Goal: Task Accomplishment & Management: Manage account settings

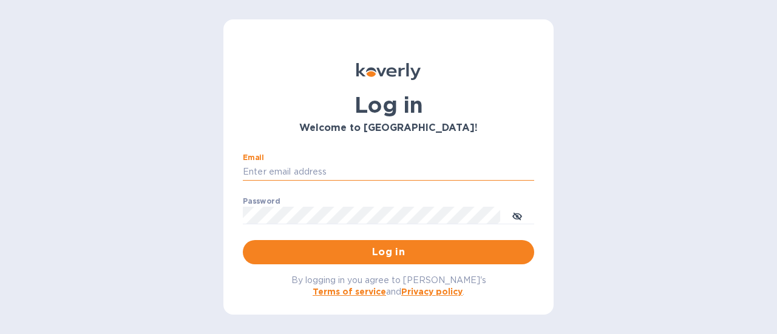
click at [323, 171] on input "Email" at bounding box center [388, 172] width 291 height 18
type input "rick@thevinbin.com"
click at [382, 254] on span "Log in" at bounding box center [388, 252] width 272 height 15
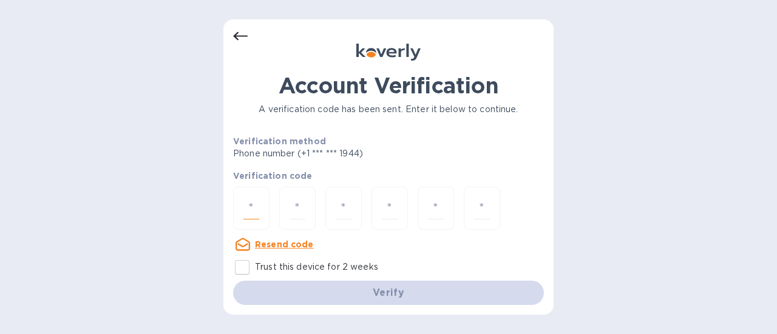
click at [245, 211] on input "number" at bounding box center [251, 208] width 16 height 22
type input "4"
type input "6"
type input "8"
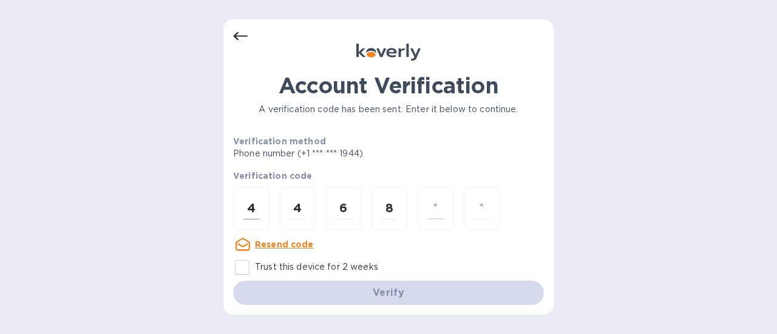
type input "4"
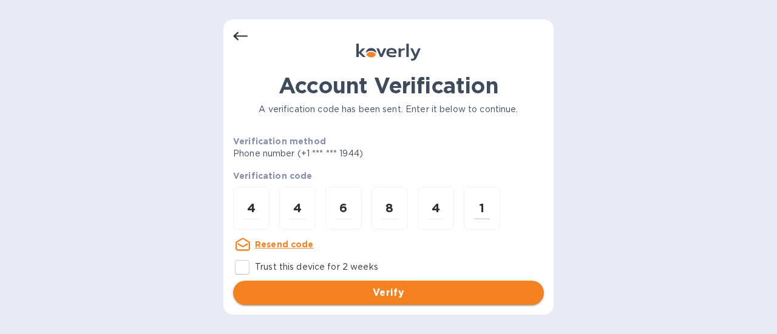
type input "1"
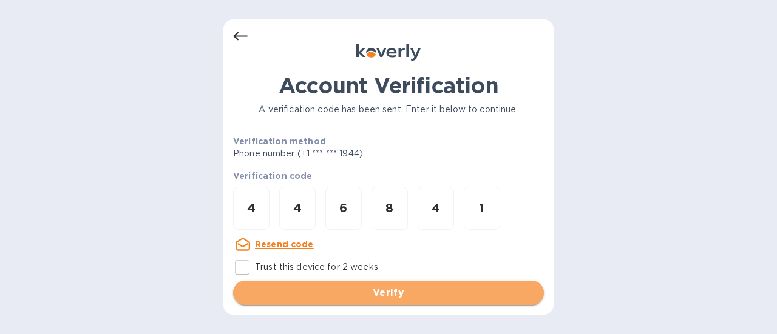
click at [407, 282] on button "Verify" at bounding box center [388, 293] width 311 height 24
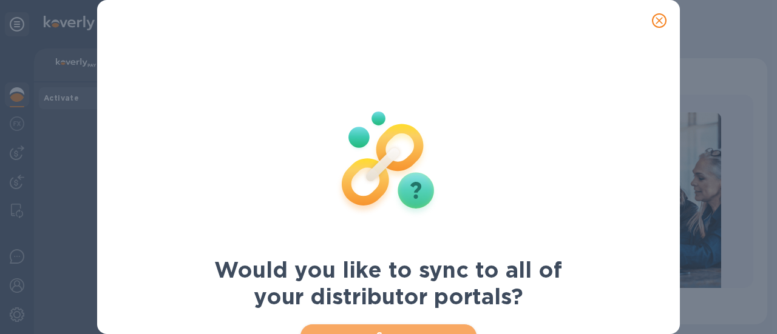
click at [390, 330] on span "Sync" at bounding box center [388, 337] width 157 height 15
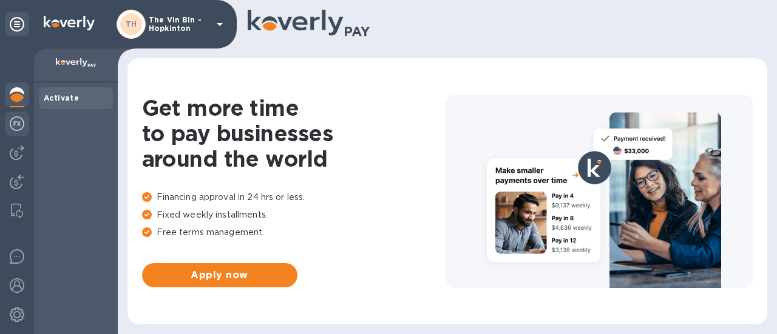
click at [16, 129] on img at bounding box center [17, 124] width 15 height 15
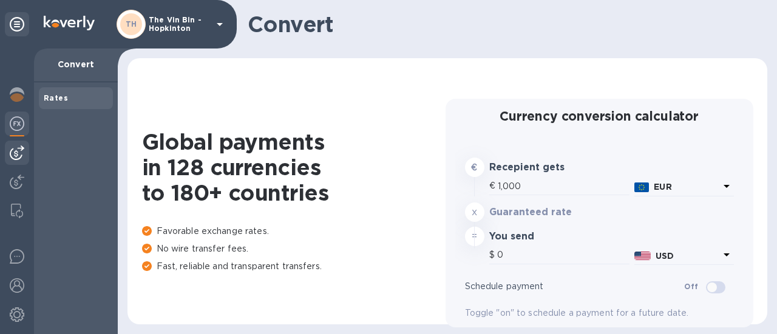
click at [22, 158] on img at bounding box center [17, 153] width 15 height 15
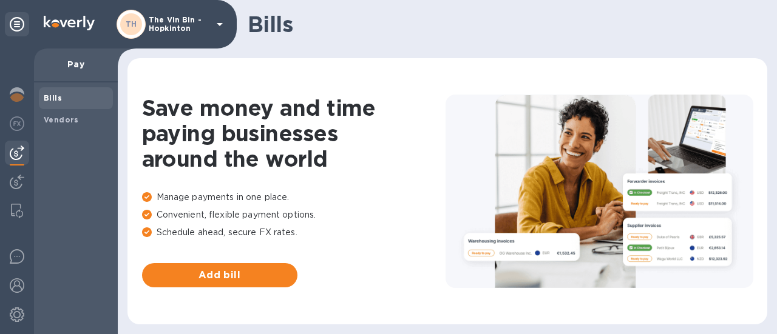
click at [53, 100] on b "Bills" at bounding box center [53, 97] width 18 height 9
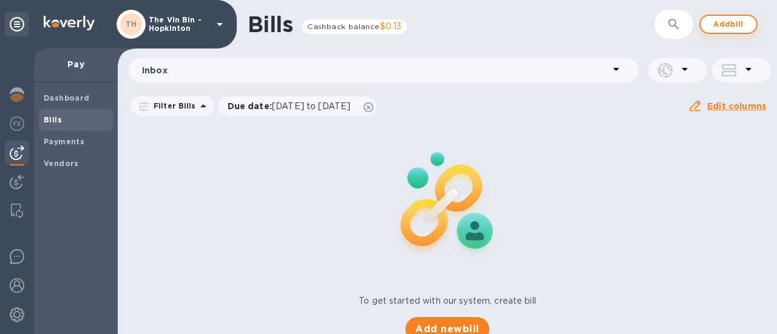
click at [719, 24] on span "Add bill" at bounding box center [728, 24] width 36 height 15
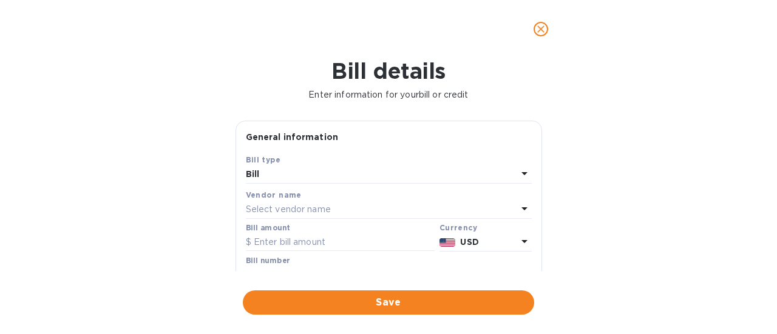
click at [322, 208] on p "Select vendor name" at bounding box center [288, 209] width 85 height 13
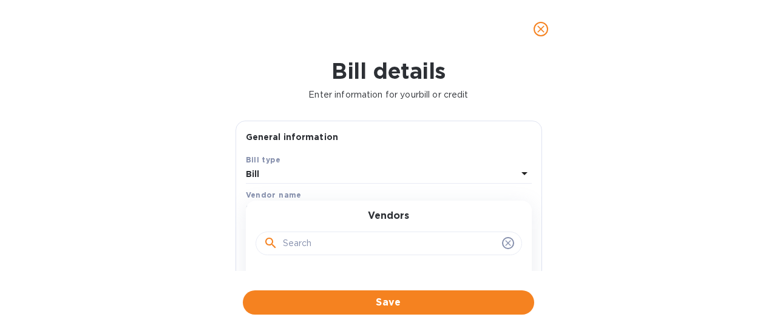
click at [325, 246] on input "text" at bounding box center [390, 244] width 214 height 18
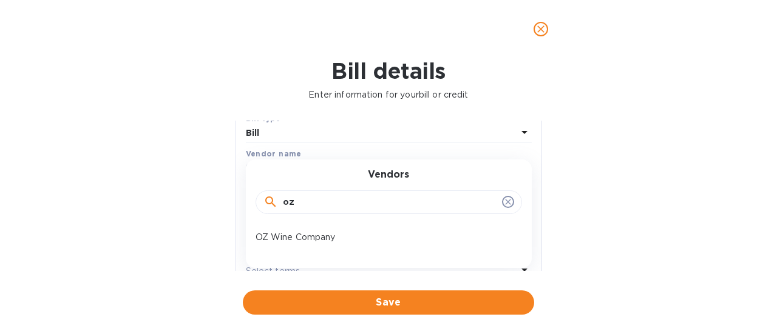
scroll to position [61, 0]
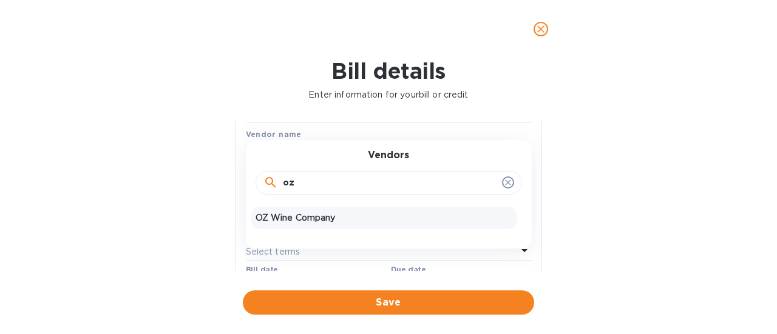
type input "oz"
click at [317, 216] on p "OZ Wine Company" at bounding box center [384, 218] width 257 height 13
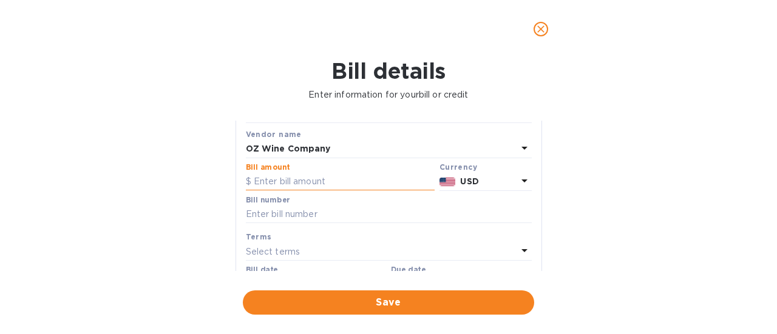
click at [319, 184] on input "text" at bounding box center [340, 182] width 189 height 18
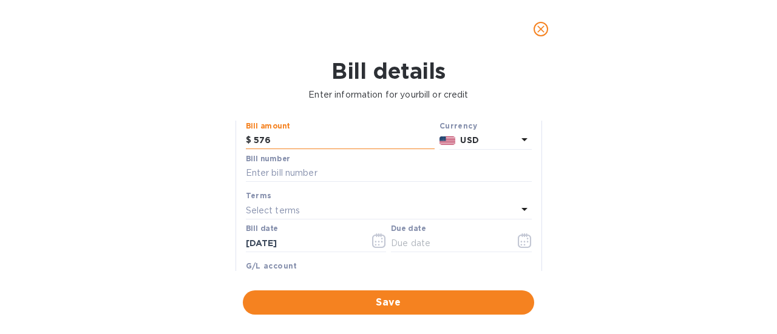
scroll to position [121, 0]
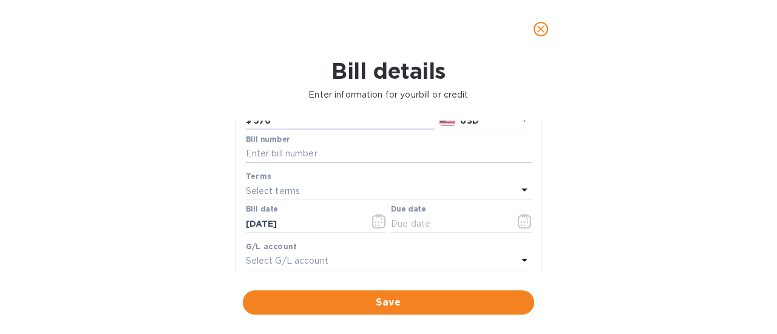
type input "576"
click at [327, 157] on input "text" at bounding box center [389, 154] width 286 height 18
paste input "66700"
type input "66700"
click at [381, 222] on icon "button" at bounding box center [379, 221] width 14 height 15
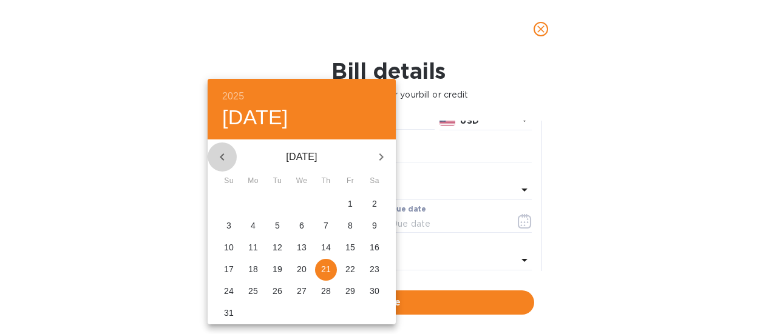
click at [222, 160] on icon "button" at bounding box center [222, 157] width 15 height 15
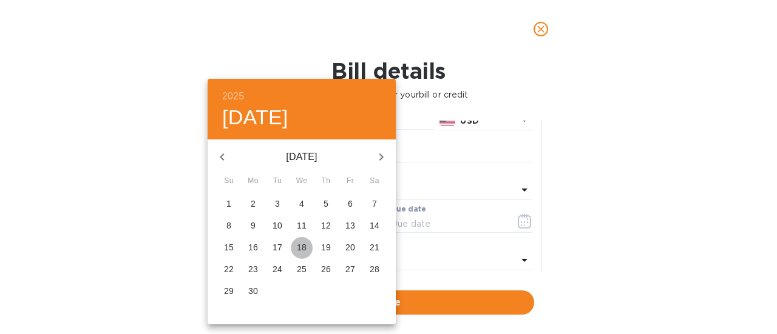
click at [299, 246] on p "18" at bounding box center [302, 248] width 10 height 12
type input "[DATE]"
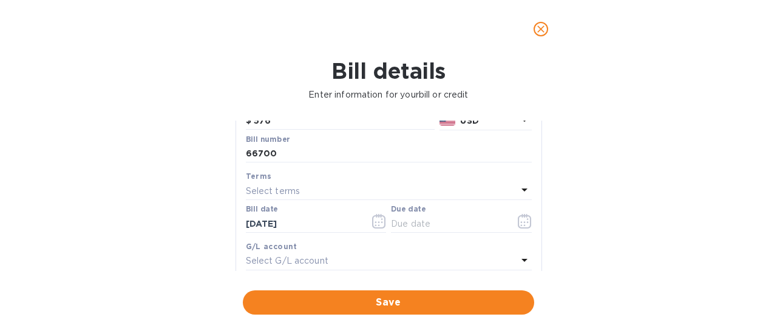
click at [306, 191] on div "Select terms" at bounding box center [381, 191] width 271 height 17
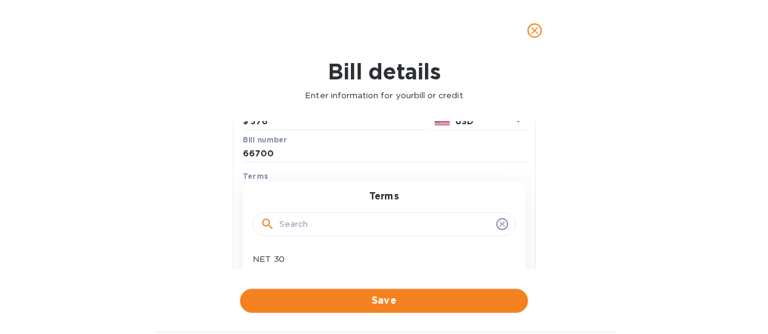
scroll to position [182, 0]
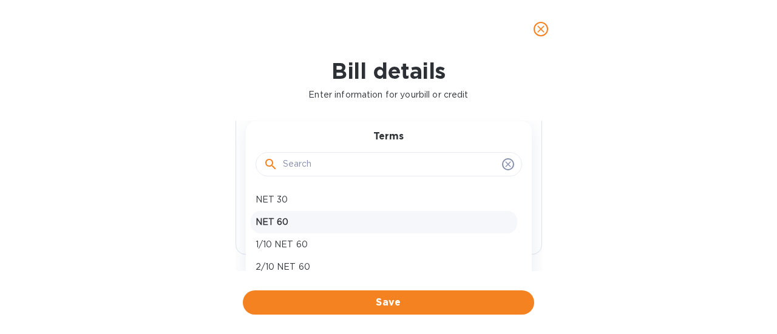
click at [278, 217] on p "NET 60" at bounding box center [384, 222] width 257 height 13
type input "[DATE]"
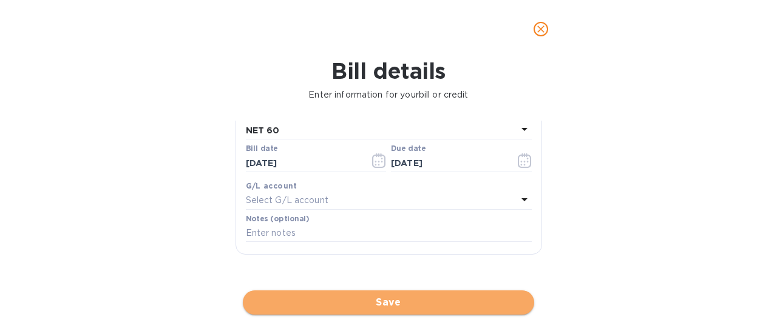
click at [397, 306] on span "Save" at bounding box center [388, 303] width 272 height 15
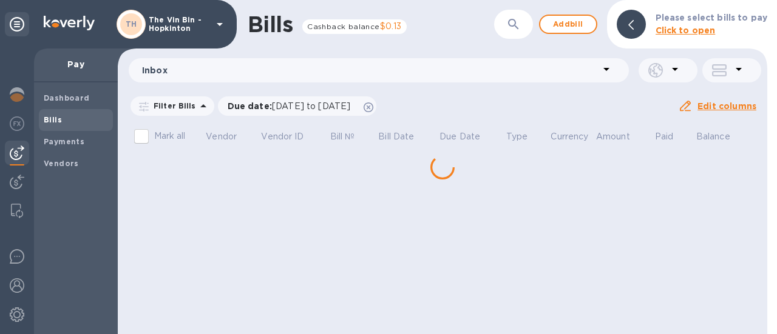
click at [206, 166] on div "Bills Cashback balance $0.13 ​ Add bill Please select bills to pay Click to ope…" at bounding box center [442, 167] width 649 height 334
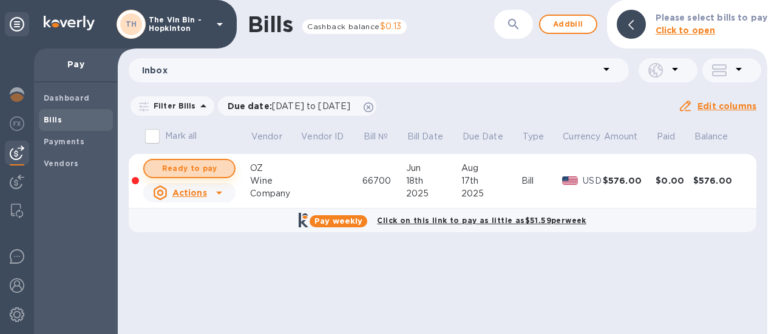
click at [187, 168] on span "Ready to pay" at bounding box center [189, 168] width 70 height 15
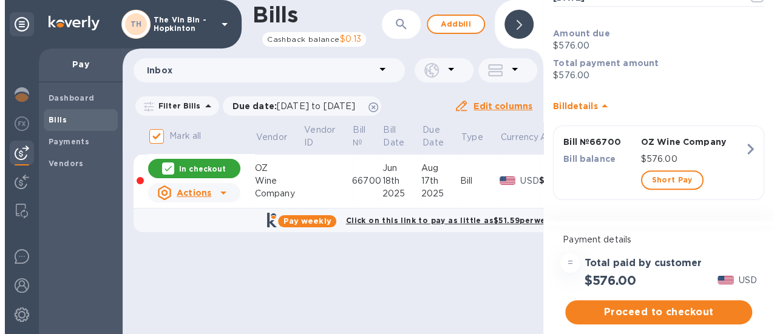
scroll to position [129, 0]
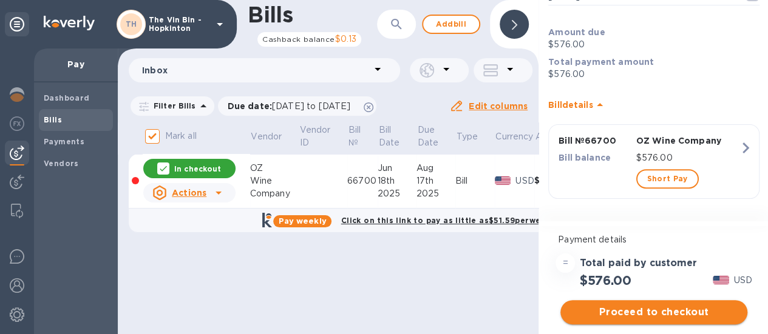
click at [649, 306] on span "Proceed to checkout" at bounding box center [654, 312] width 168 height 15
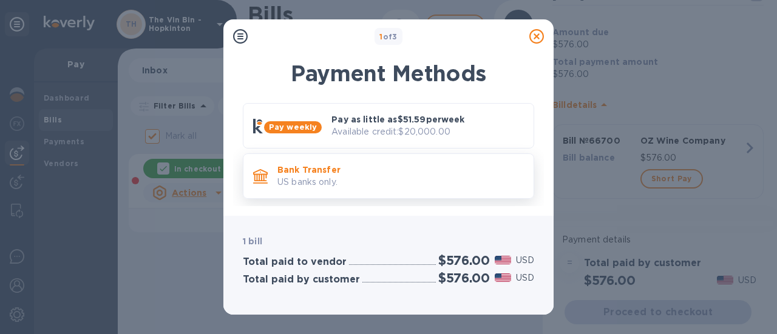
click at [336, 172] on p "Bank Transfer" at bounding box center [400, 170] width 246 height 12
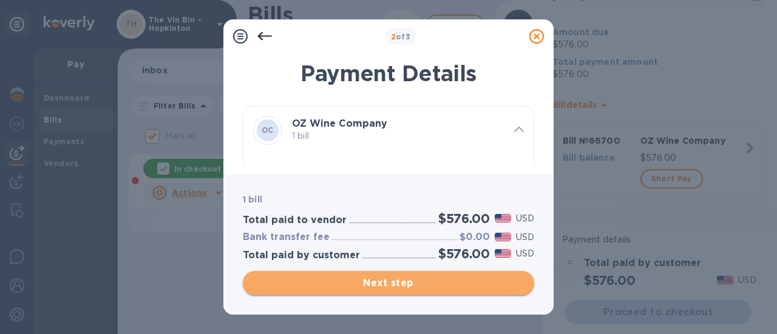
click at [410, 287] on span "Next step" at bounding box center [388, 283] width 272 height 15
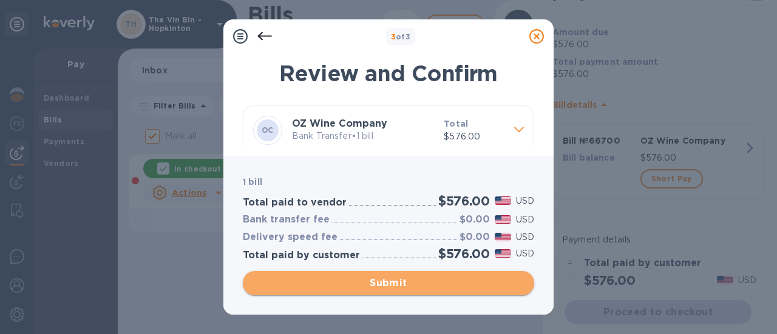
click at [407, 286] on span "Submit" at bounding box center [388, 283] width 272 height 15
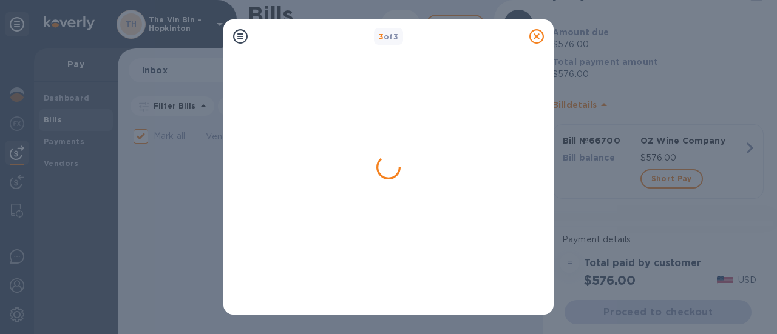
checkbox input "false"
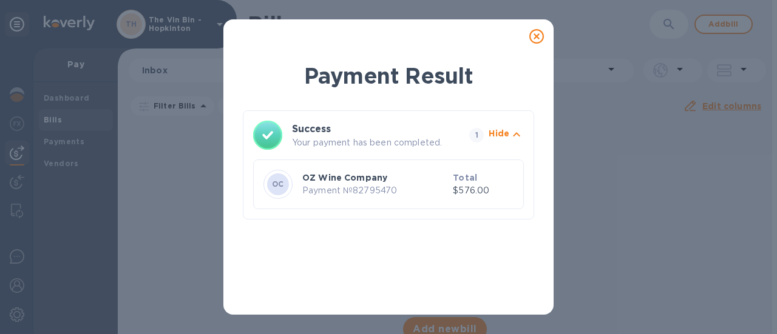
click at [534, 38] on icon at bounding box center [536, 36] width 15 height 15
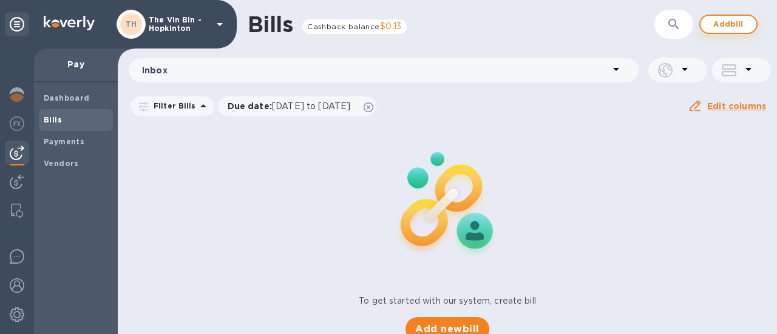
click at [728, 27] on span "Add bill" at bounding box center [728, 24] width 36 height 15
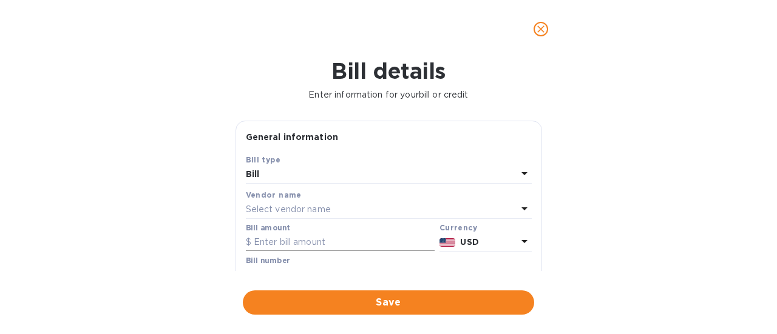
click at [323, 241] on input "text" at bounding box center [340, 243] width 189 height 18
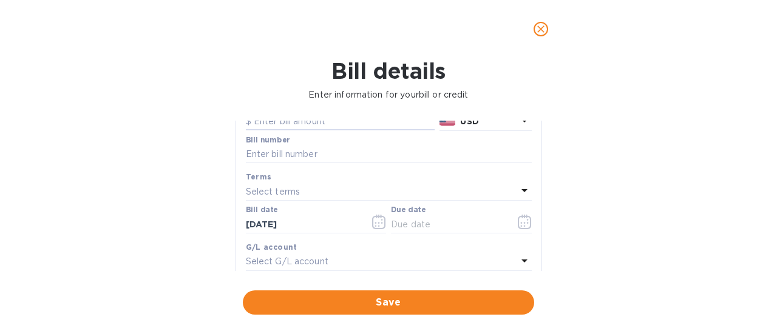
scroll to position [121, 0]
click at [294, 158] on input "text" at bounding box center [389, 154] width 286 height 18
paste input "66801"
type input "66801"
click at [375, 223] on icon "button" at bounding box center [379, 221] width 14 height 15
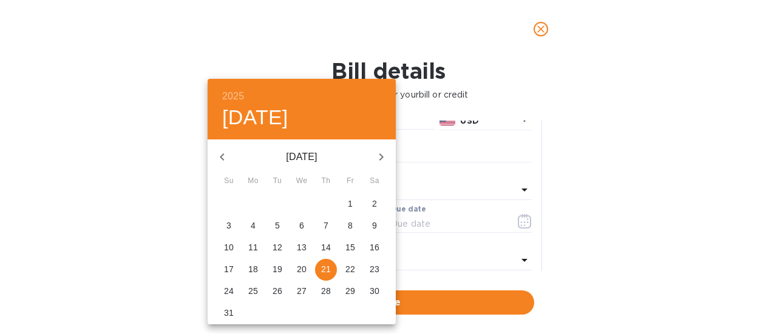
click at [234, 160] on button "button" at bounding box center [222, 157] width 29 height 29
click at [254, 272] on p "23" at bounding box center [253, 269] width 10 height 12
type input "[DATE]"
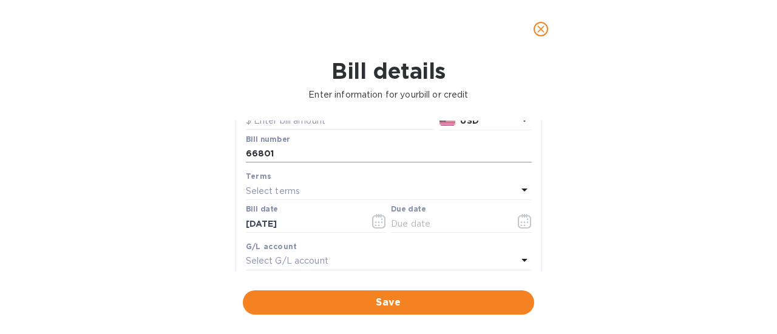
scroll to position [182, 0]
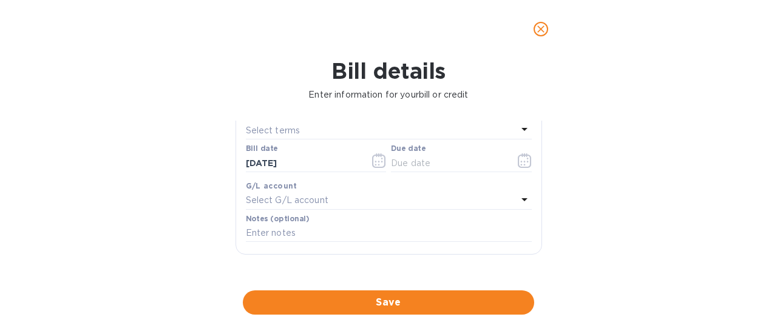
click at [280, 134] on p "Select terms" at bounding box center [273, 130] width 55 height 13
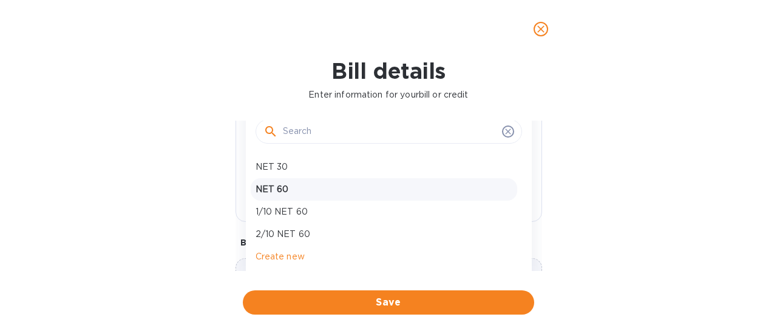
scroll to position [243, 0]
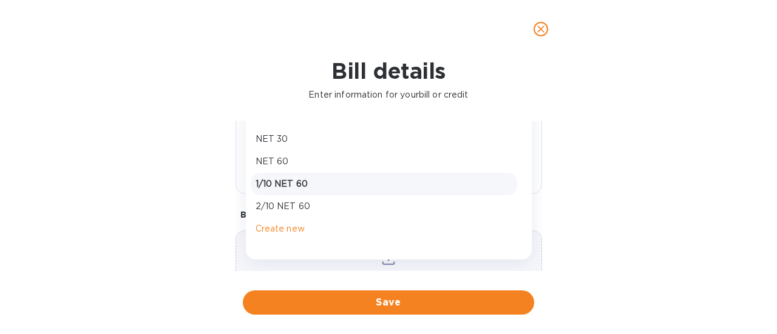
click at [286, 178] on p "1/10 NET 60" at bounding box center [384, 184] width 257 height 13
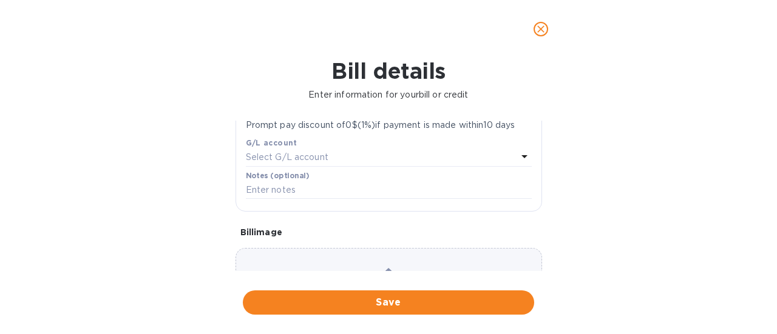
type input "[DATE]"
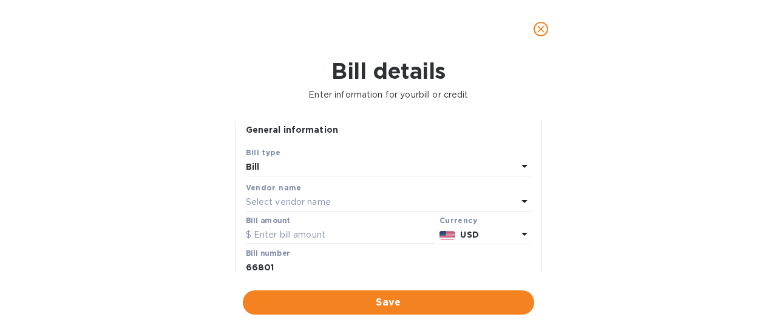
scroll to position [0, 0]
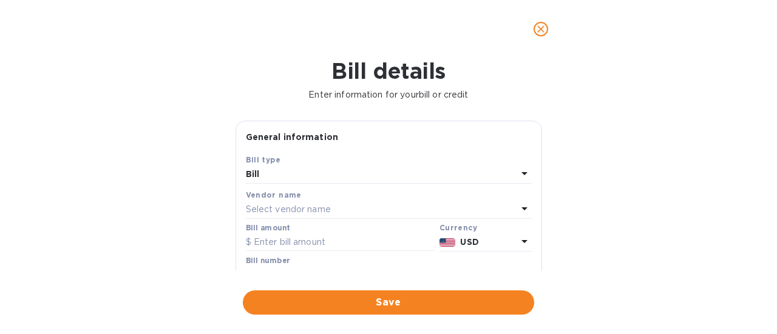
click at [327, 208] on p "Select vendor name" at bounding box center [288, 209] width 85 height 13
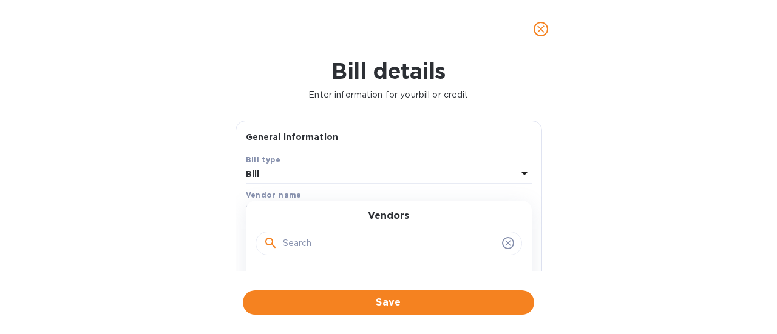
click at [328, 241] on input "text" at bounding box center [390, 244] width 214 height 18
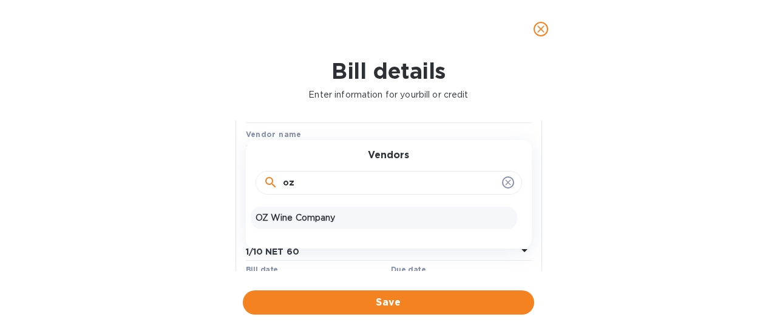
type input "oz"
click at [315, 217] on p "OZ Wine Company" at bounding box center [384, 218] width 257 height 13
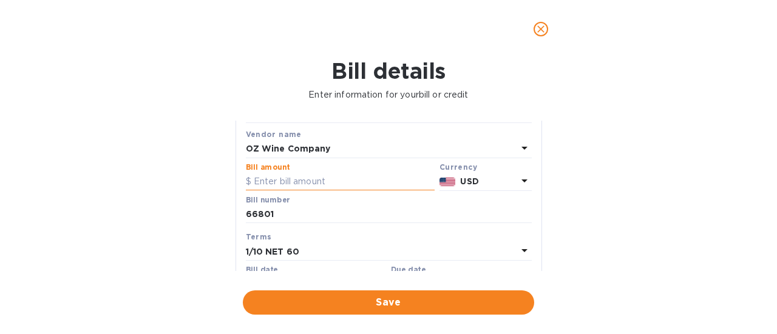
click at [295, 183] on input "text" at bounding box center [340, 182] width 189 height 18
type input "480"
click at [303, 216] on input "66801" at bounding box center [389, 215] width 286 height 18
click at [324, 178] on input "480" at bounding box center [344, 182] width 181 height 18
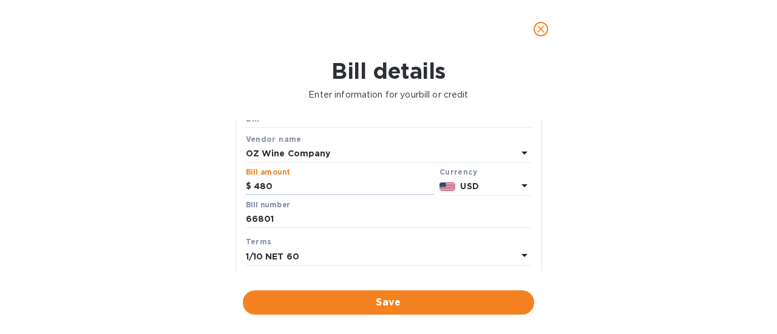
scroll to position [0, 0]
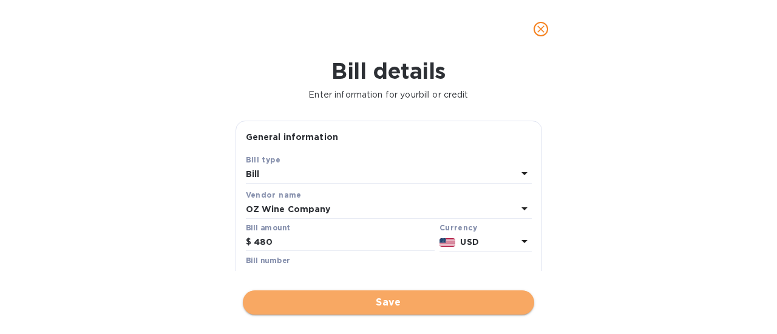
click at [369, 303] on span "Save" at bounding box center [388, 303] width 272 height 15
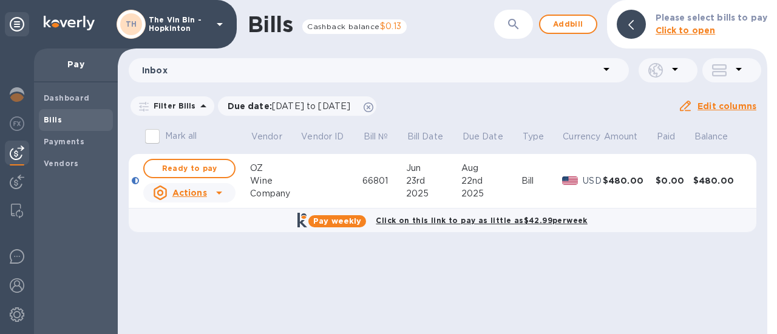
click at [218, 193] on icon at bounding box center [219, 193] width 6 height 3
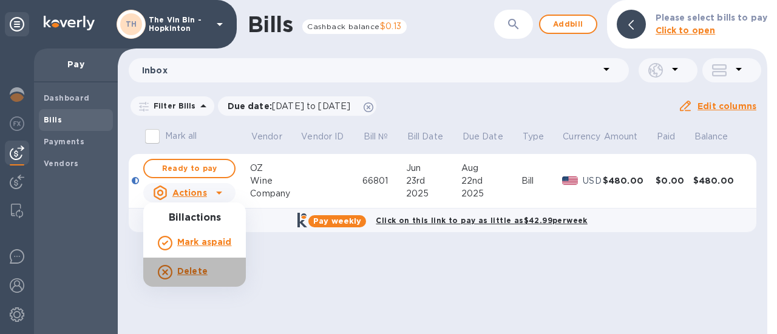
click at [199, 272] on b "Delete" at bounding box center [192, 271] width 30 height 10
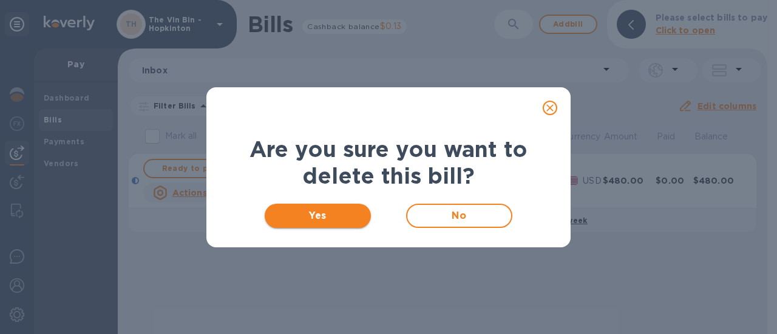
click at [296, 218] on span "Yes" at bounding box center [317, 216] width 87 height 15
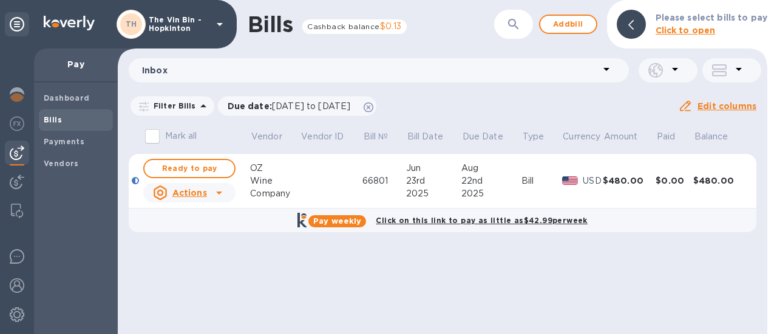
click at [220, 21] on icon at bounding box center [219, 24] width 15 height 15
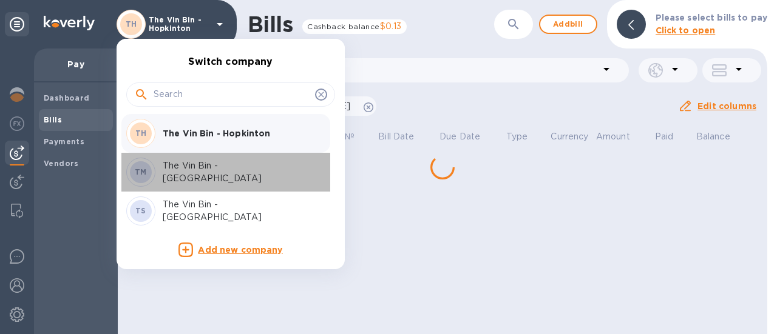
click at [232, 171] on p "The Vin Bin - [GEOGRAPHIC_DATA]" at bounding box center [239, 172] width 153 height 25
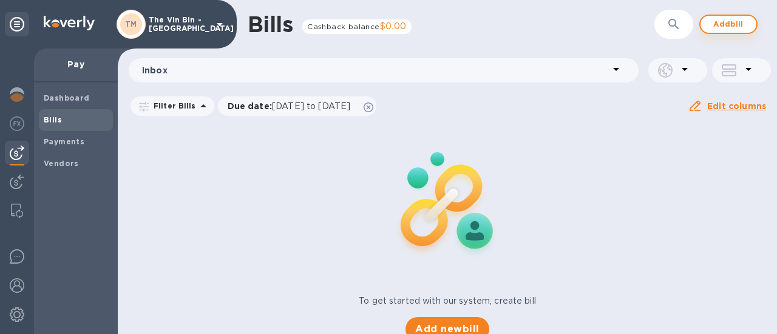
click at [743, 25] on span "Add bill" at bounding box center [728, 24] width 36 height 15
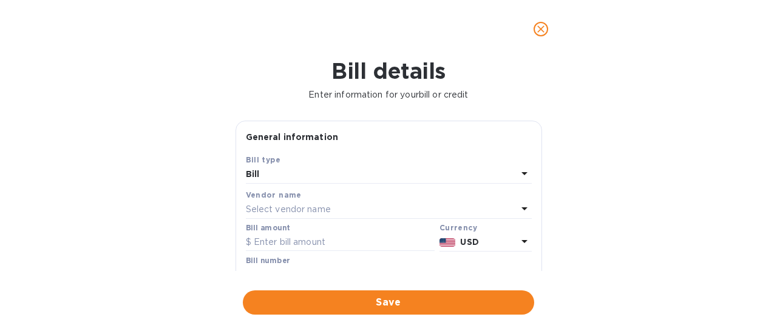
click at [312, 207] on p "Select vendor name" at bounding box center [288, 209] width 85 height 13
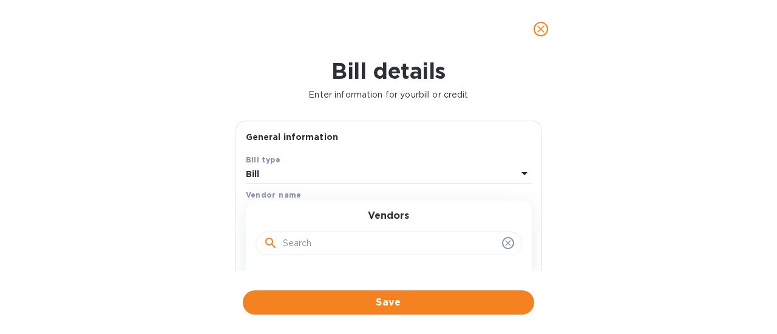
click at [313, 241] on input "text" at bounding box center [390, 244] width 214 height 18
type input "oz"
click at [364, 300] on span "Save" at bounding box center [388, 303] width 272 height 15
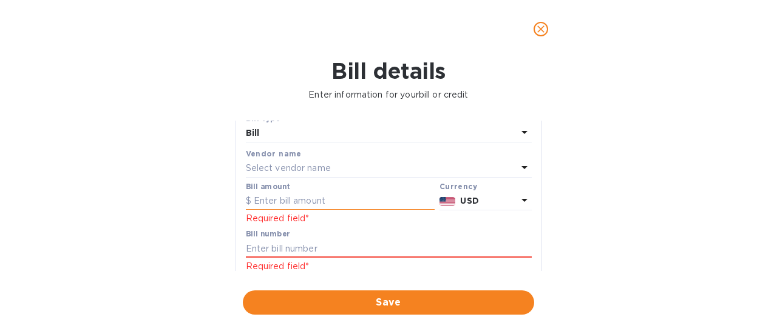
scroll to position [61, 0]
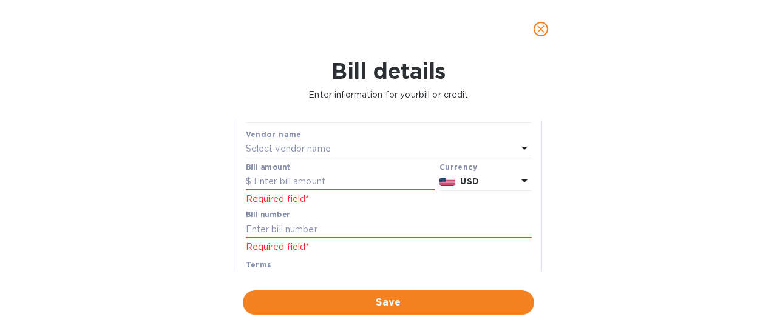
click at [334, 145] on div "Select vendor name" at bounding box center [381, 149] width 271 height 17
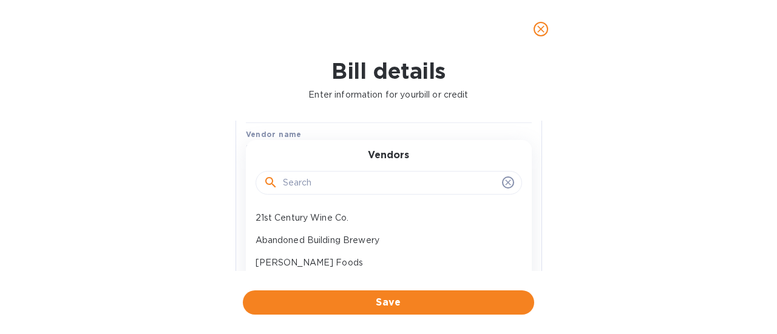
click at [337, 185] on input "text" at bounding box center [390, 183] width 214 height 18
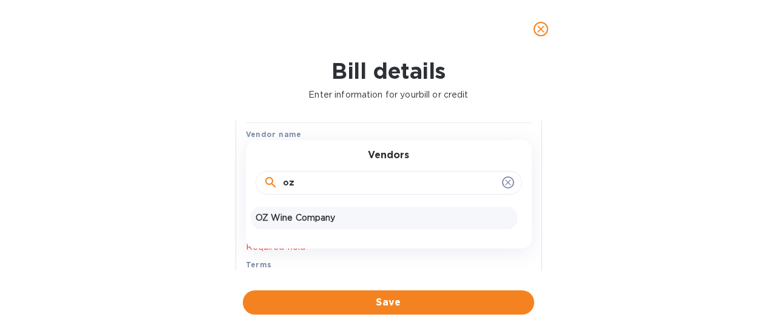
type input "oz"
click at [310, 216] on p "OZ Wine Company" at bounding box center [384, 218] width 257 height 13
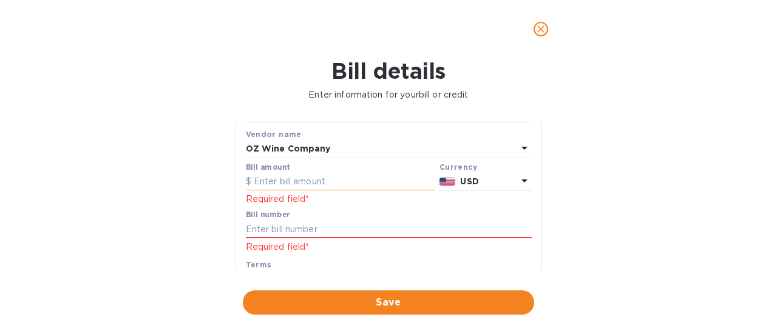
click at [318, 181] on input "text" at bounding box center [340, 182] width 189 height 18
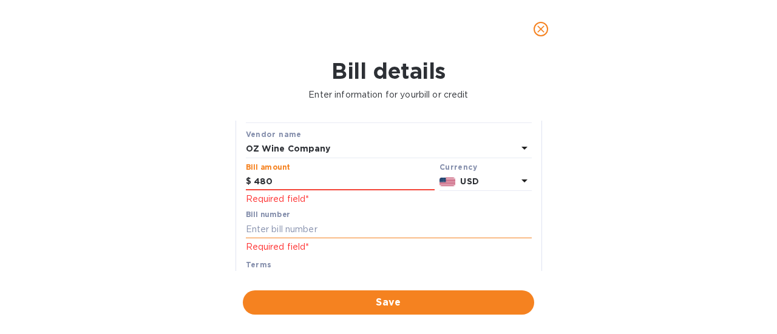
type input "480"
click at [301, 229] on input "text" at bounding box center [389, 229] width 286 height 18
paste input "66801"
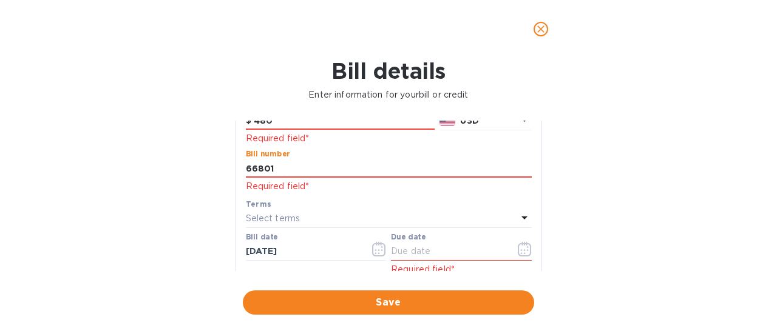
scroll to position [182, 0]
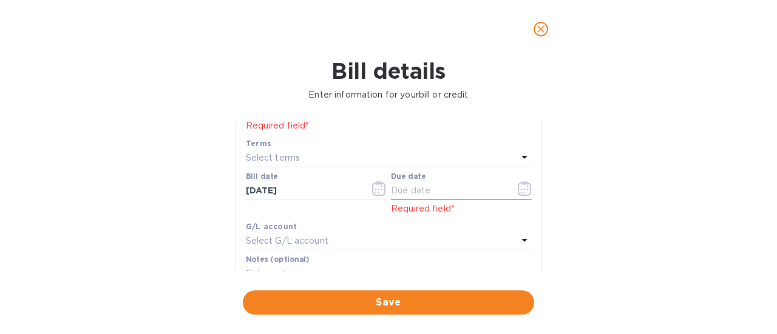
type input "66801"
click at [287, 160] on p "Select terms" at bounding box center [273, 158] width 55 height 13
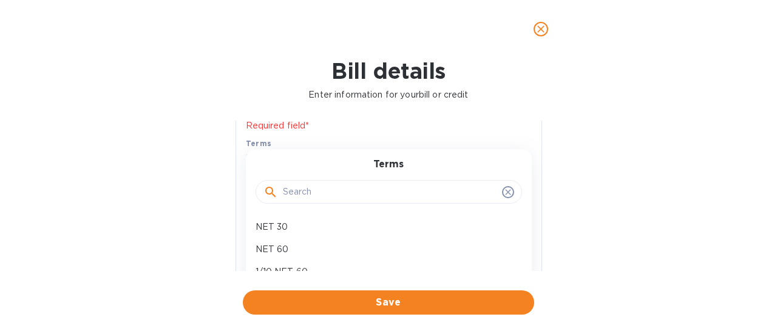
drag, startPoint x: 285, startPoint y: 246, endPoint x: 292, endPoint y: 235, distance: 12.8
click at [285, 246] on p "NET 60" at bounding box center [384, 249] width 257 height 13
type input "10/20/2025"
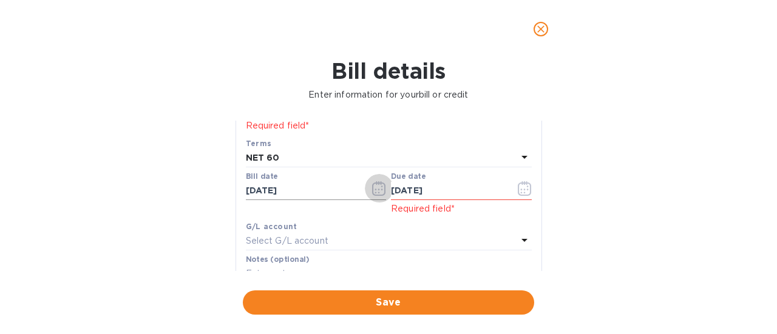
click at [375, 189] on icon "button" at bounding box center [379, 188] width 14 height 15
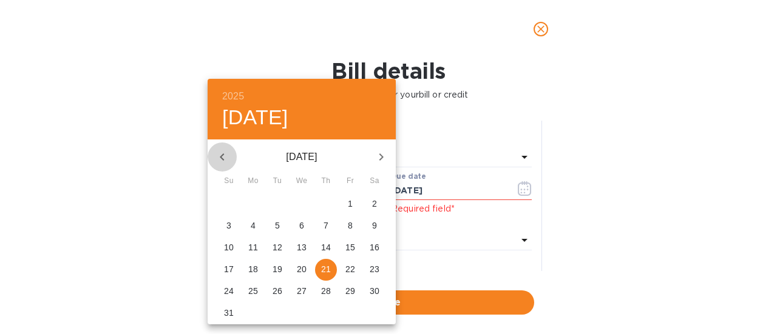
click at [233, 157] on button "button" at bounding box center [222, 157] width 29 height 29
click at [232, 157] on button "button" at bounding box center [222, 157] width 29 height 29
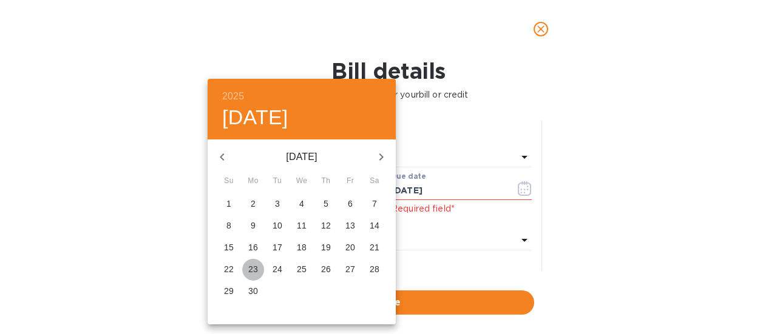
click at [252, 266] on p "23" at bounding box center [253, 269] width 10 height 12
type input "[DATE]"
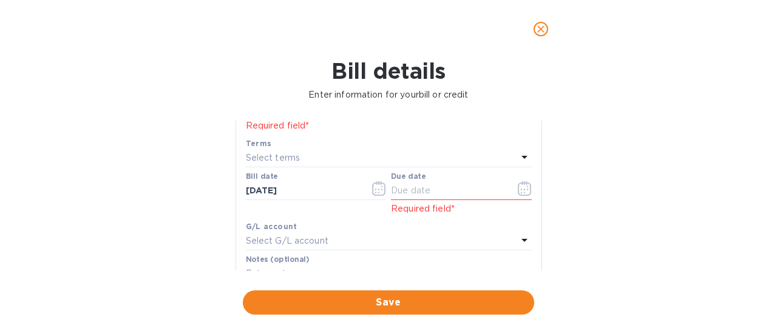
click at [310, 156] on div "Select terms" at bounding box center [381, 158] width 271 height 17
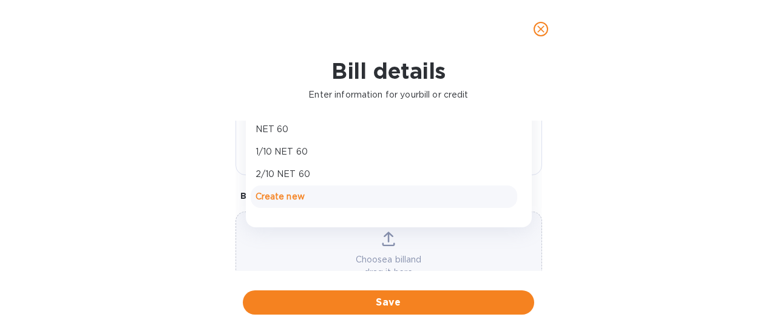
scroll to position [303, 0]
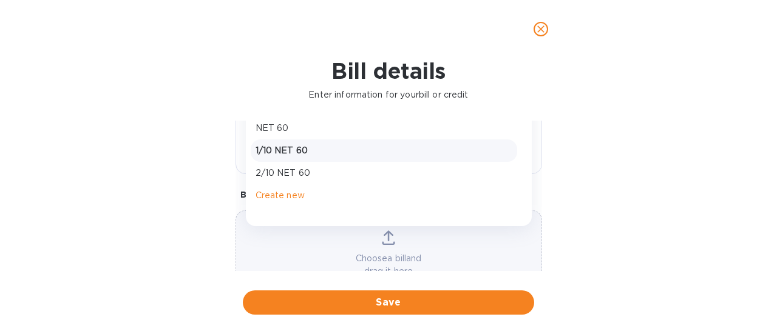
click at [278, 149] on p "1/10 NET 60" at bounding box center [384, 150] width 257 height 13
type input "[DATE]"
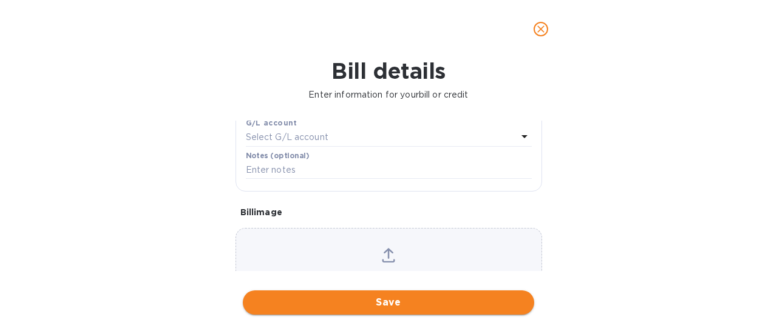
click at [391, 302] on span "Save" at bounding box center [388, 303] width 272 height 15
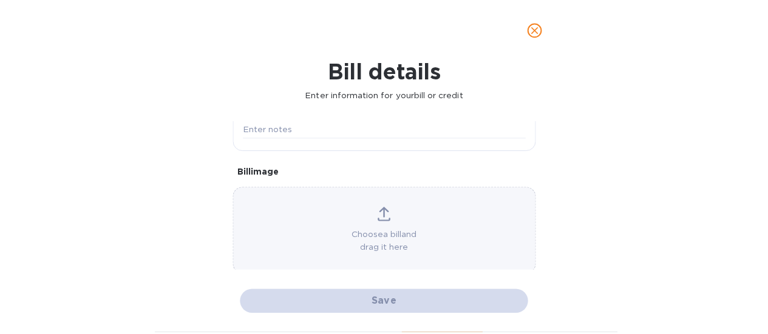
scroll to position [276, 0]
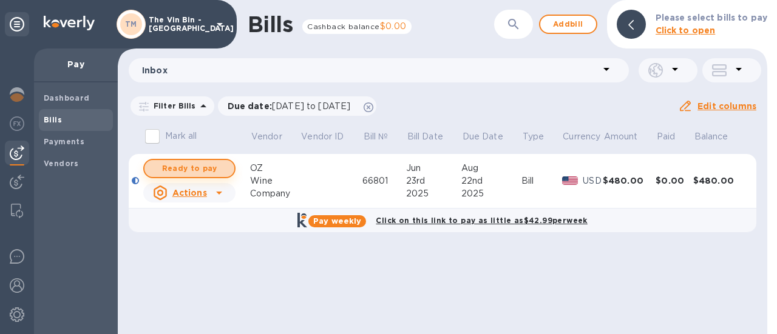
click at [195, 168] on span "Ready to pay" at bounding box center [189, 168] width 70 height 15
checkbox input "true"
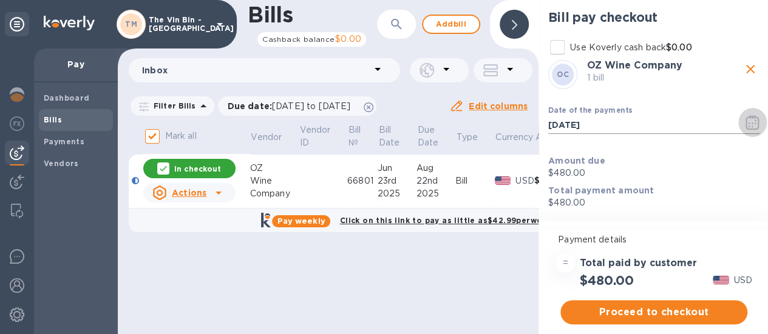
click at [751, 123] on icon "button" at bounding box center [752, 122] width 14 height 15
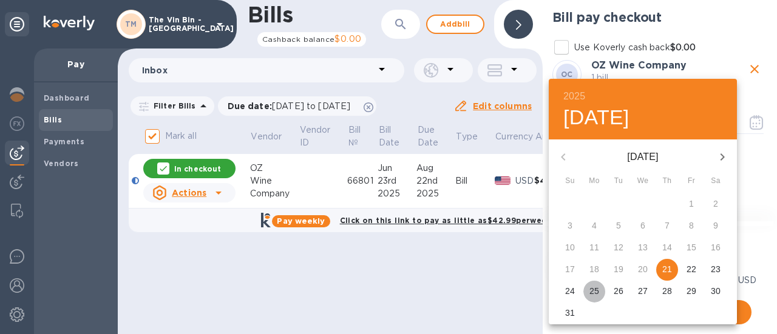
click at [593, 291] on p "25" at bounding box center [594, 291] width 10 height 12
type input "08/25/2025"
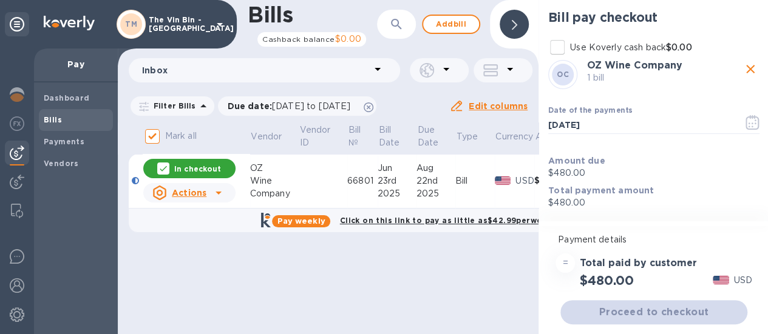
scroll to position [9, 0]
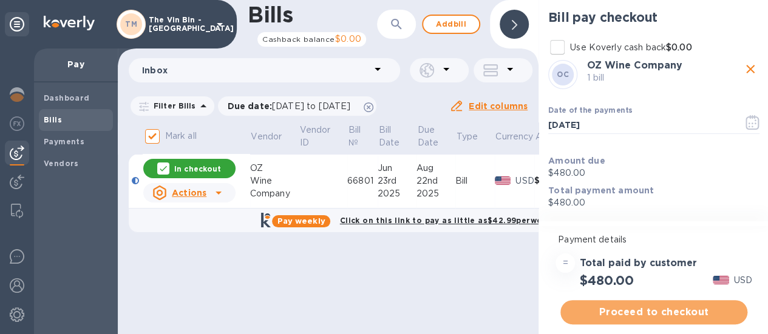
click at [657, 305] on span "Proceed to checkout" at bounding box center [654, 312] width 168 height 15
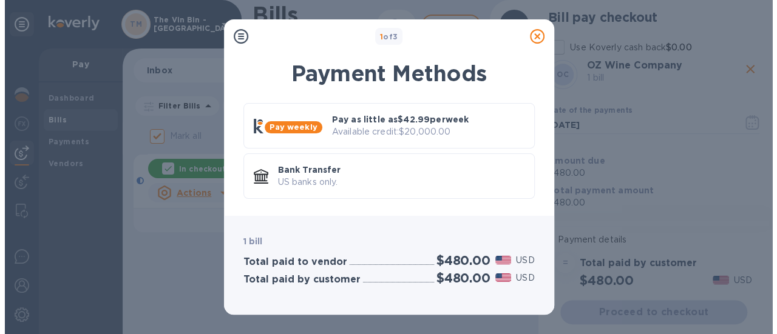
scroll to position [0, 0]
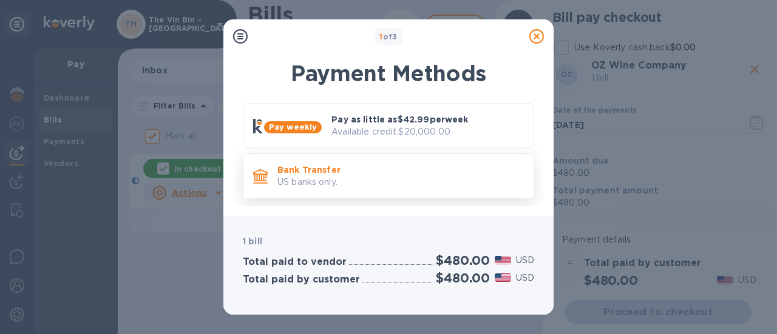
click at [324, 174] on p "Bank Transfer" at bounding box center [400, 170] width 246 height 12
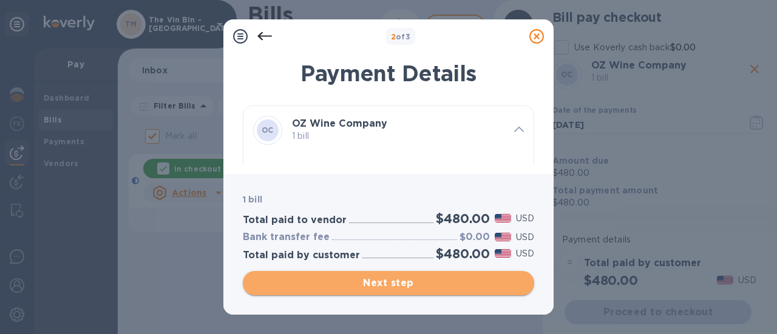
click at [393, 277] on span "Next step" at bounding box center [388, 283] width 272 height 15
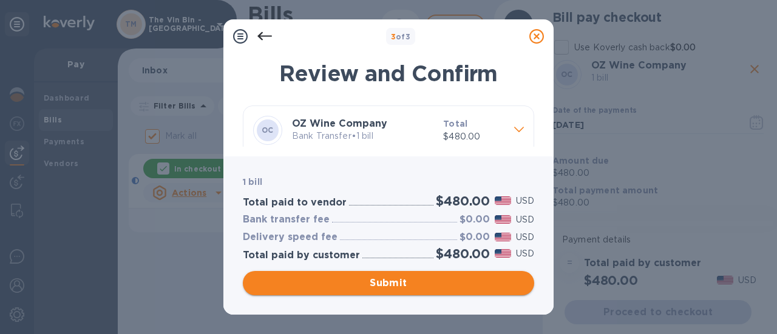
click at [387, 284] on span "Submit" at bounding box center [388, 283] width 272 height 15
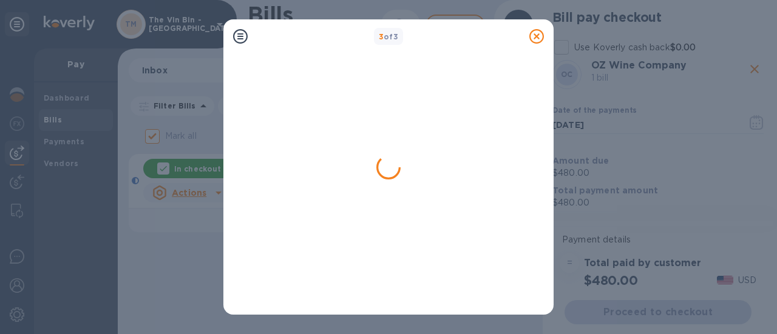
checkbox input "false"
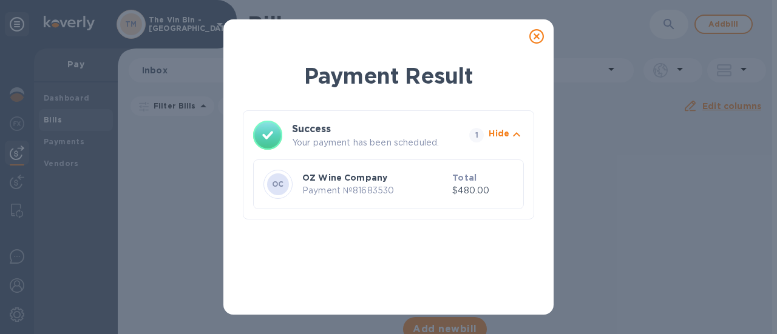
click at [537, 36] on icon at bounding box center [536, 36] width 15 height 15
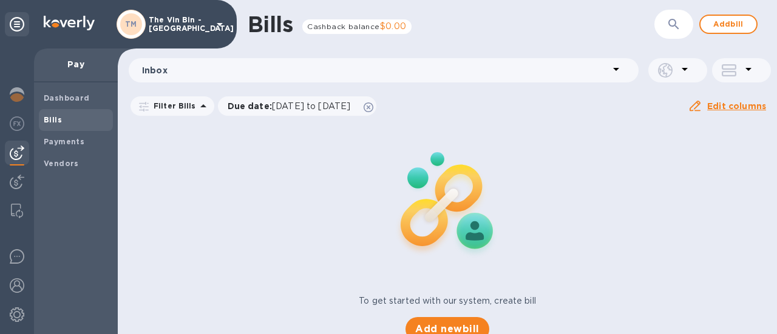
click at [183, 21] on p "The Vin Bin - [GEOGRAPHIC_DATA]" at bounding box center [179, 24] width 61 height 17
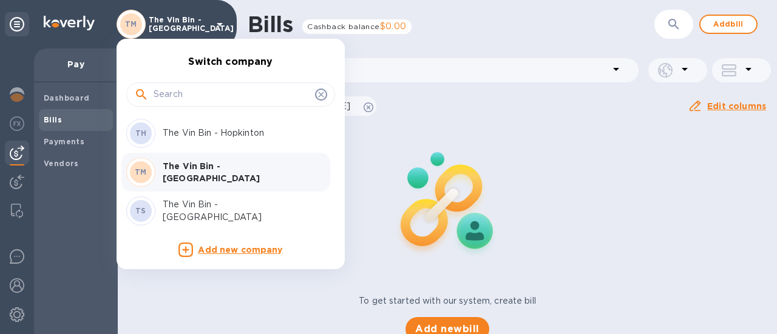
click at [208, 133] on p "The Vin Bin - Hopkinton" at bounding box center [239, 133] width 153 height 13
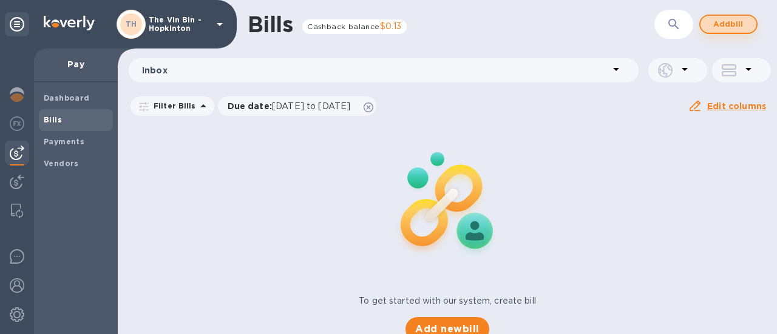
click at [740, 27] on span "Add bill" at bounding box center [728, 24] width 36 height 15
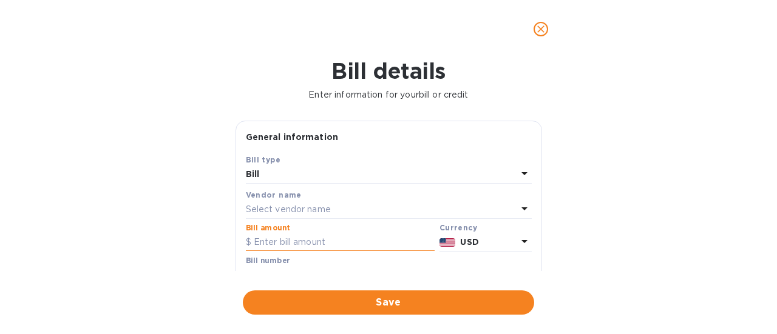
click at [308, 239] on input "text" at bounding box center [340, 243] width 189 height 18
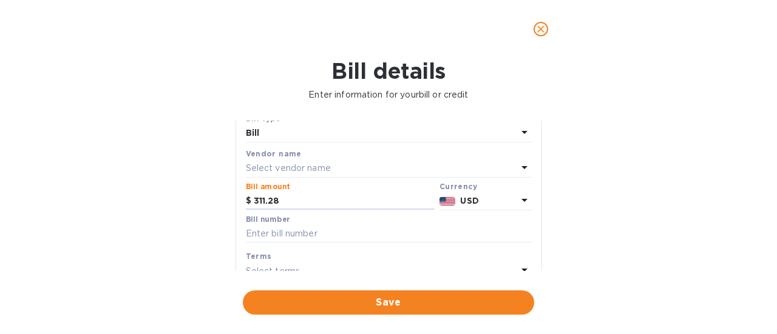
scroll to position [61, 0]
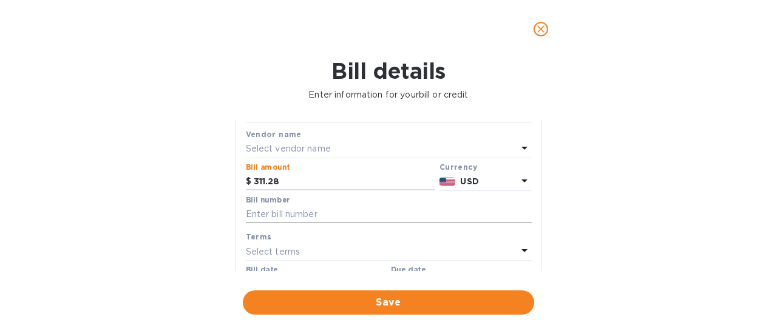
type input "311.28"
click at [323, 214] on input "text" at bounding box center [389, 215] width 286 height 18
paste input "31543"
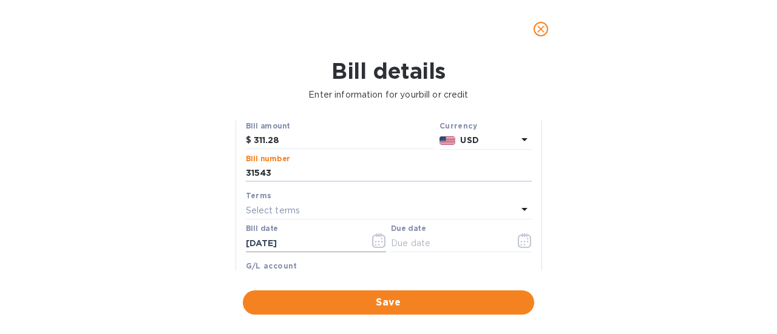
scroll to position [121, 0]
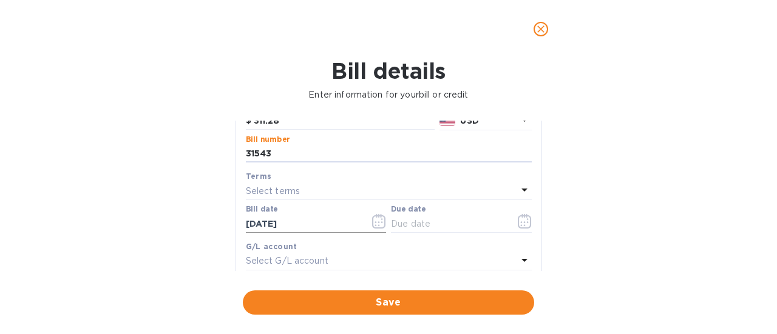
type input "31543"
click at [379, 222] on icon "button" at bounding box center [379, 221] width 14 height 15
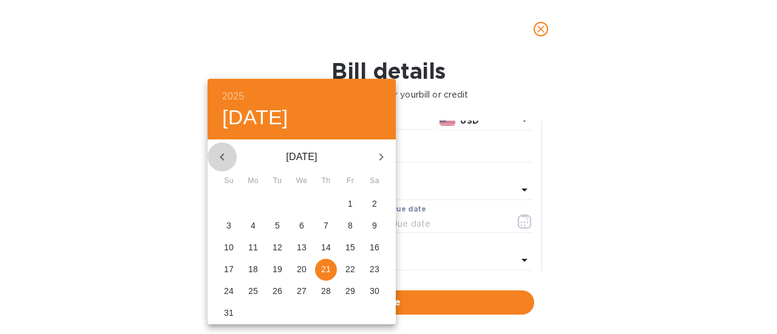
click at [225, 157] on icon "button" at bounding box center [222, 157] width 15 height 15
click at [331, 272] on span "26" at bounding box center [326, 269] width 22 height 12
type input "06/26/2025"
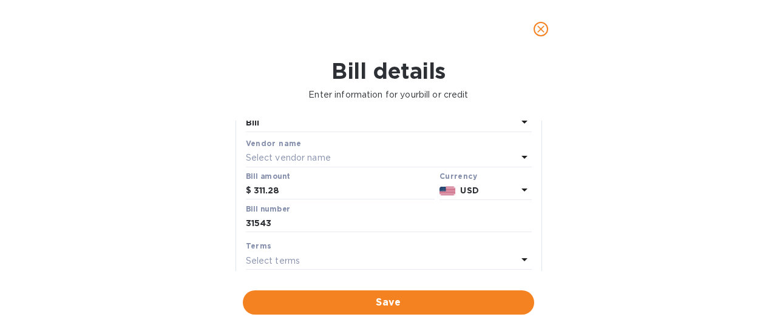
scroll to position [0, 0]
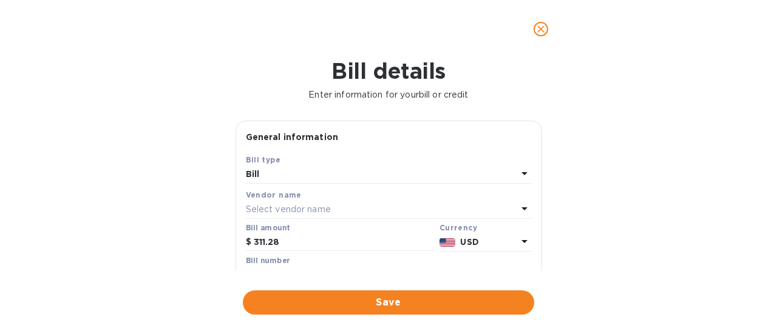
click at [344, 206] on div "Select vendor name" at bounding box center [381, 209] width 271 height 17
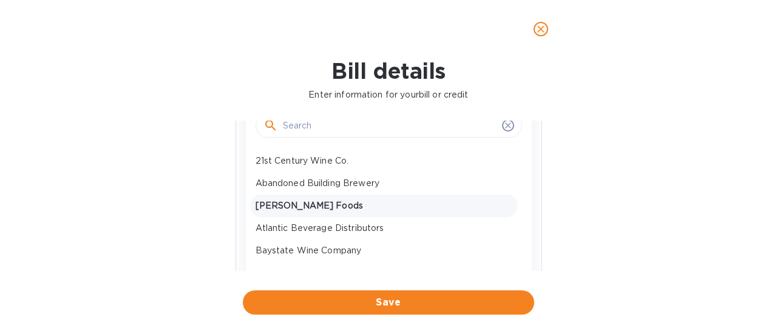
scroll to position [121, 0]
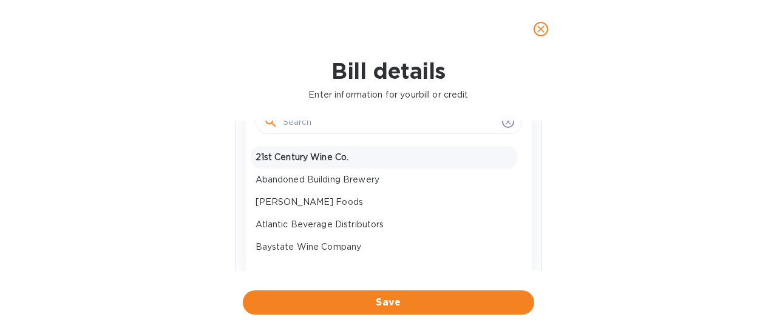
click at [299, 158] on p "21st Century Wine Co." at bounding box center [384, 157] width 257 height 13
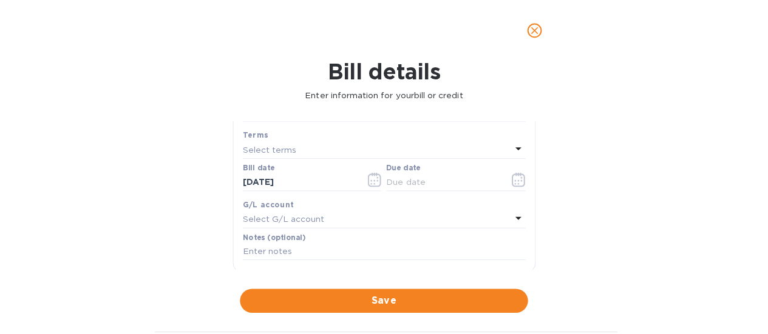
scroll to position [182, 0]
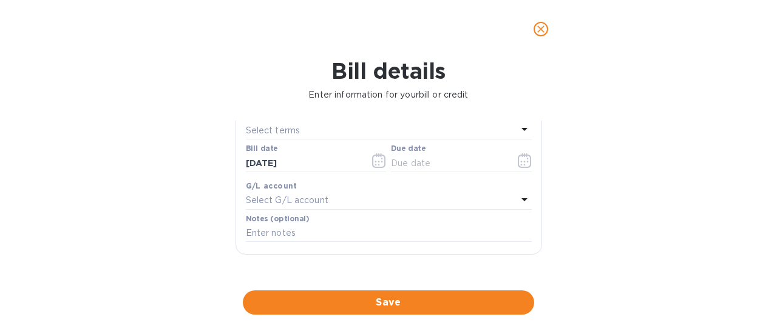
click at [339, 130] on div "Select terms" at bounding box center [381, 130] width 271 height 17
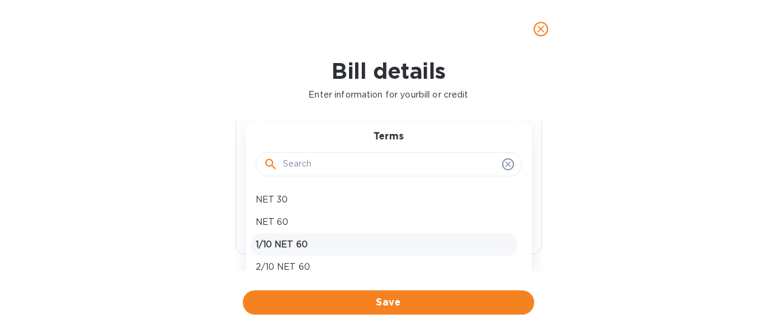
click at [294, 243] on p "1/10 NET 60" at bounding box center [384, 245] width 257 height 13
type input "08/25/2025"
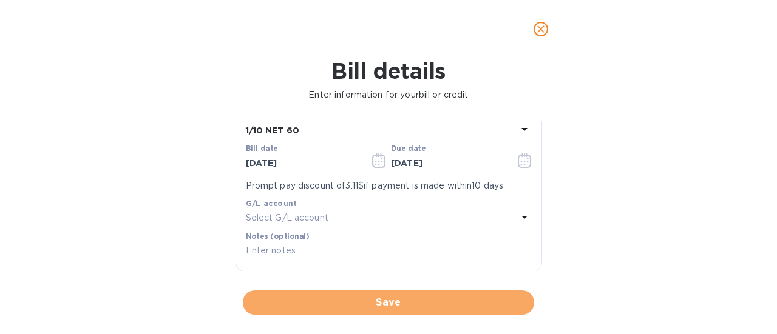
click at [391, 300] on span "Save" at bounding box center [388, 303] width 272 height 15
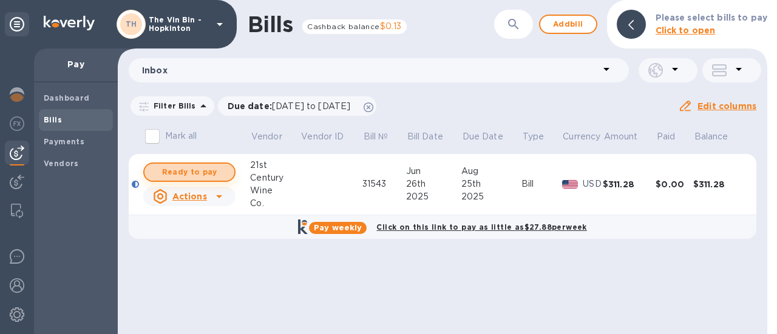
click at [212, 174] on span "Ready to pay" at bounding box center [189, 172] width 70 height 15
checkbox input "true"
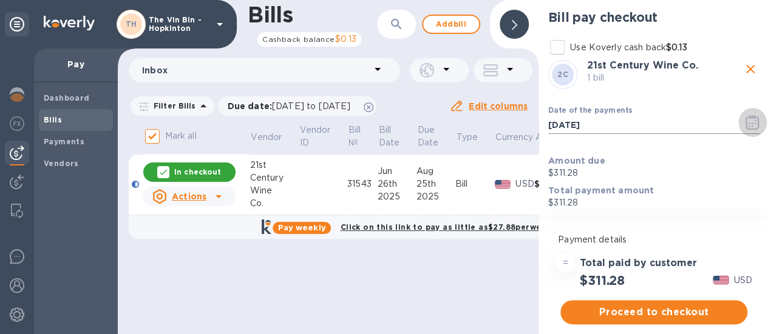
click at [750, 121] on icon "button" at bounding box center [752, 122] width 14 height 15
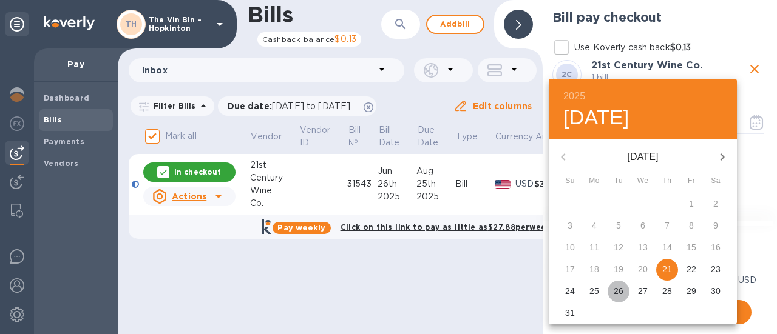
click at [618, 288] on p "26" at bounding box center [619, 291] width 10 height 12
type input "08/26/2025"
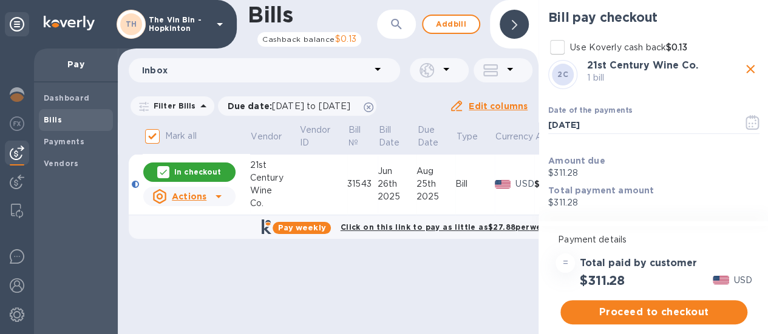
scroll to position [9, 0]
click at [664, 305] on span "Proceed to checkout" at bounding box center [654, 312] width 168 height 15
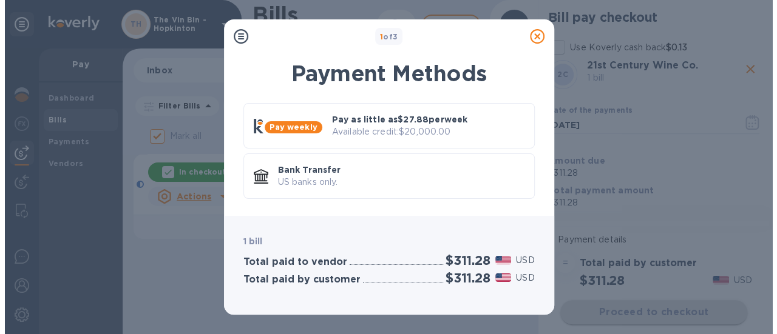
scroll to position [0, 0]
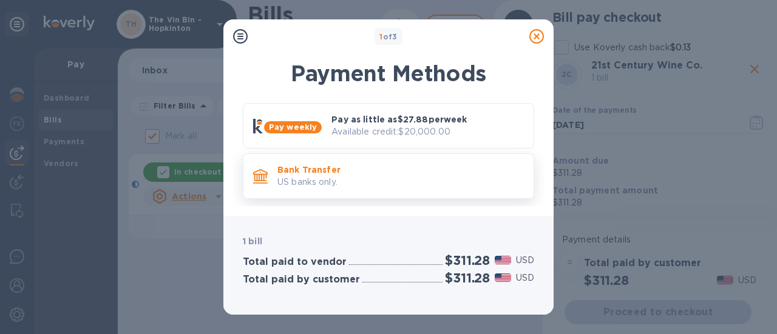
click at [327, 183] on p "US banks only." at bounding box center [400, 182] width 246 height 13
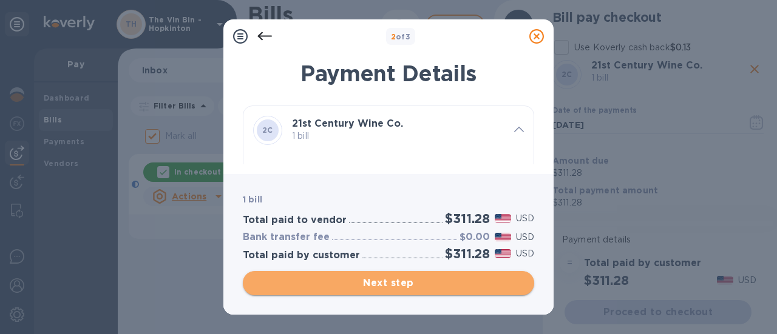
click at [390, 282] on span "Next step" at bounding box center [388, 283] width 272 height 15
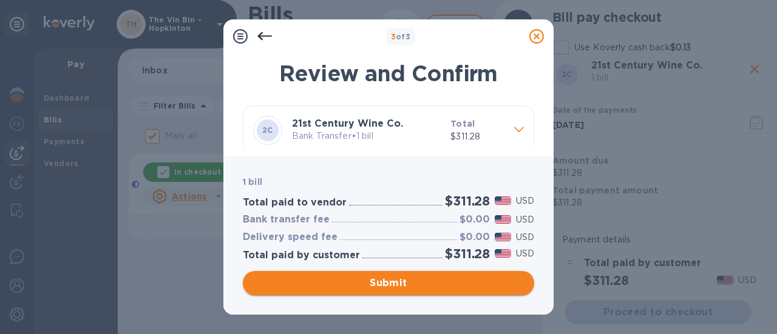
click at [390, 282] on span "Submit" at bounding box center [388, 283] width 272 height 15
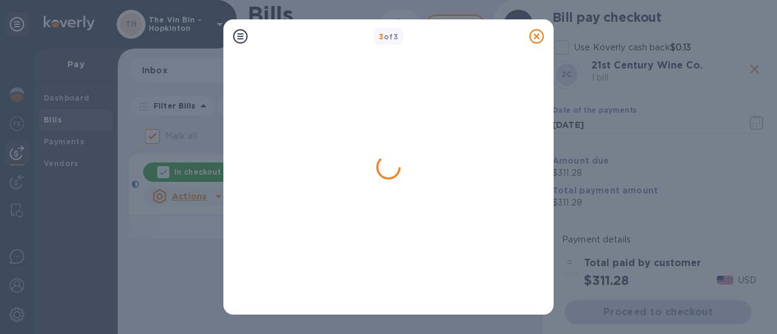
checkbox input "false"
